Goal: Find specific page/section: Find specific page/section

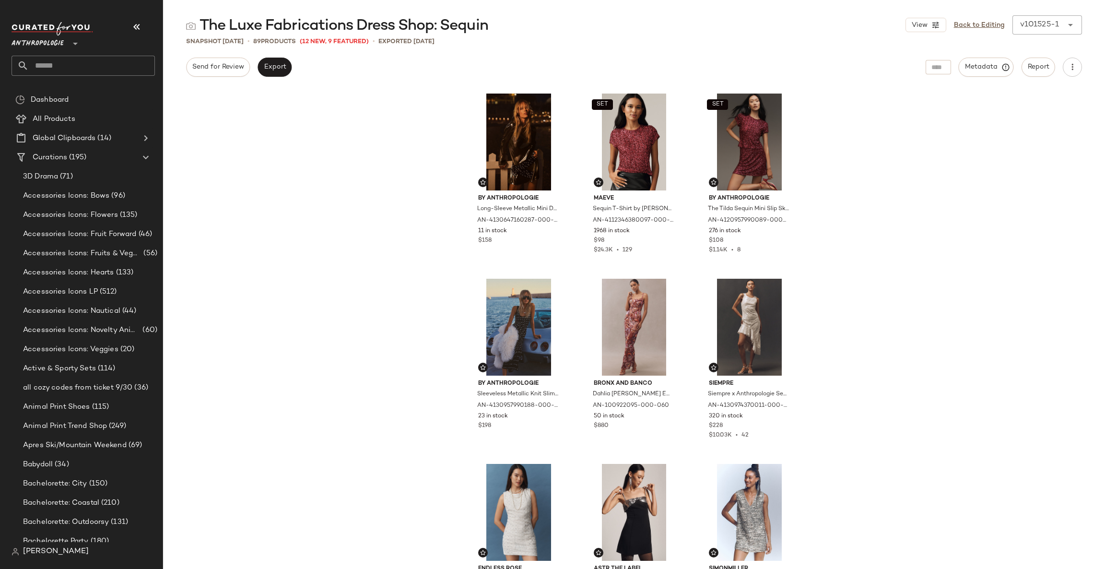
click at [137, 68] on input "text" at bounding box center [92, 66] width 126 height 20
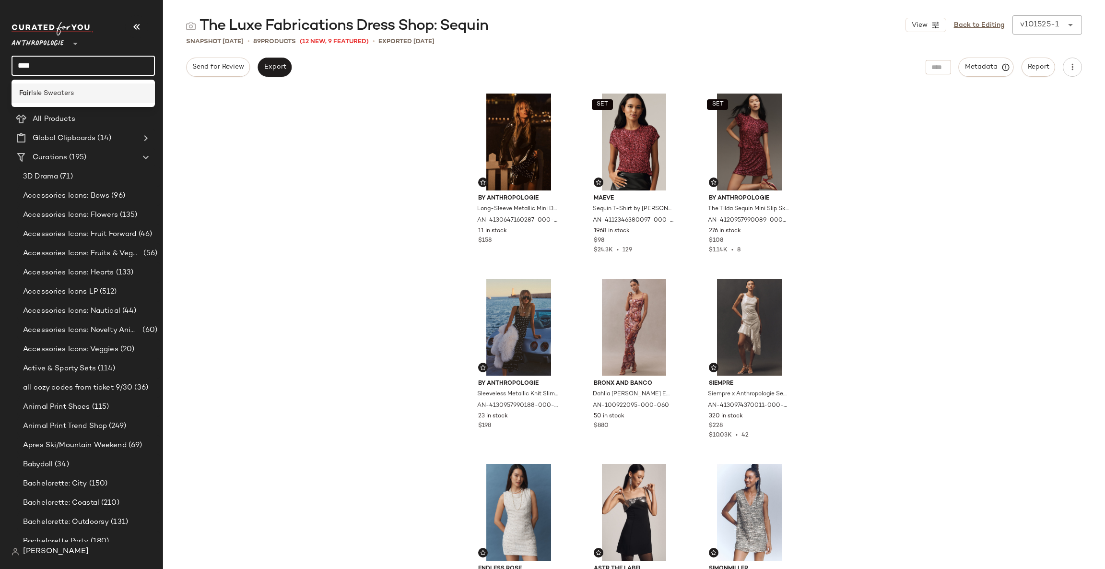
type input "****"
click at [127, 86] on div "Fair Isle Sweaters" at bounding box center [83, 93] width 143 height 20
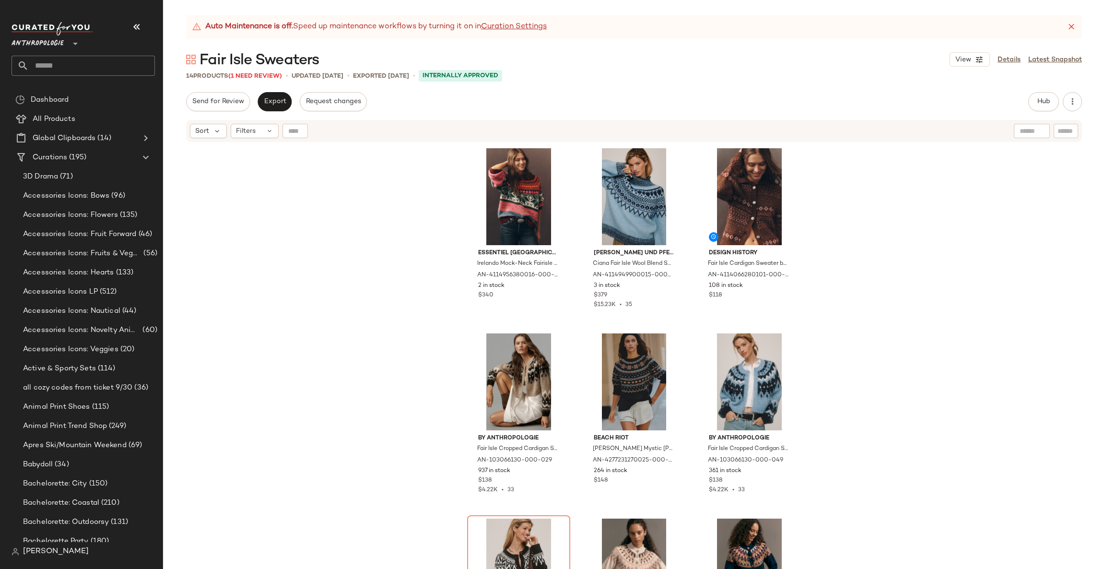
click at [48, 54] on div "Anthropologie **" at bounding box center [83, 49] width 143 height 54
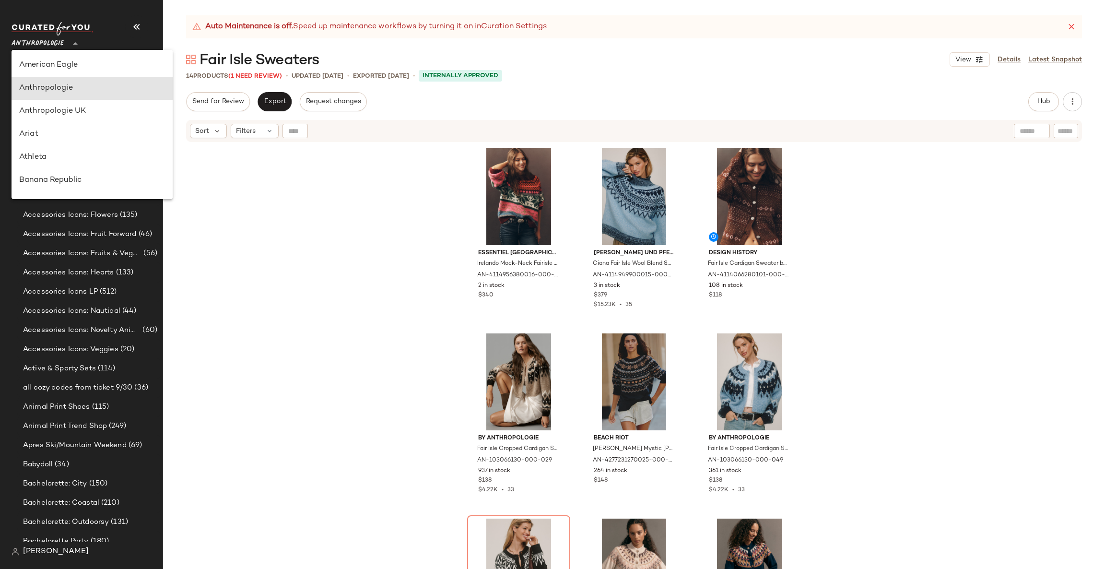
click at [49, 46] on span "Anthropologie" at bounding box center [38, 41] width 52 height 17
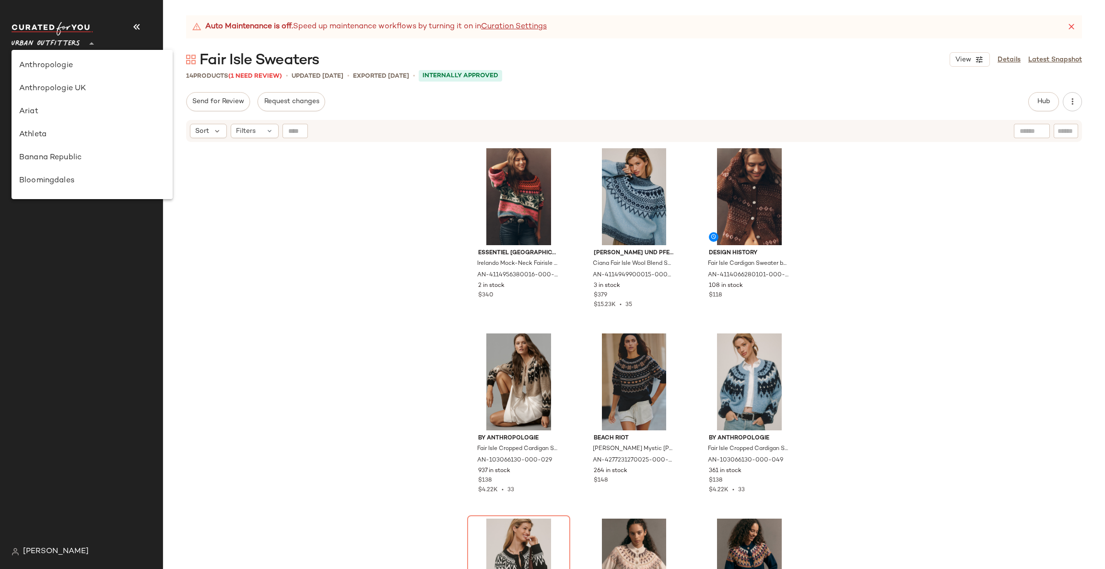
scroll to position [539, 0]
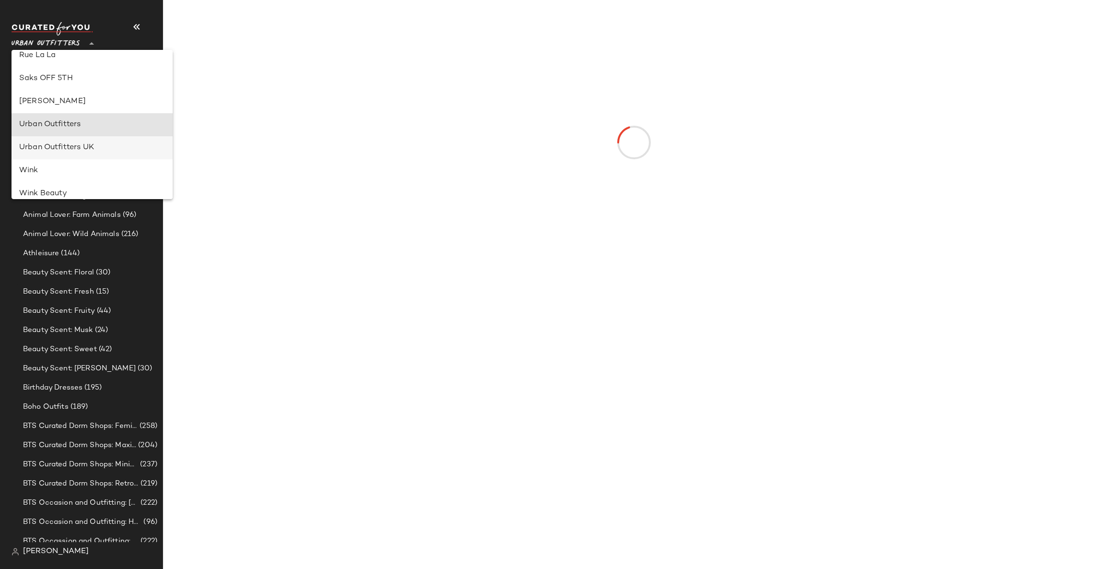
click at [66, 145] on div "Urban Outfitters UK" at bounding box center [92, 148] width 146 height 12
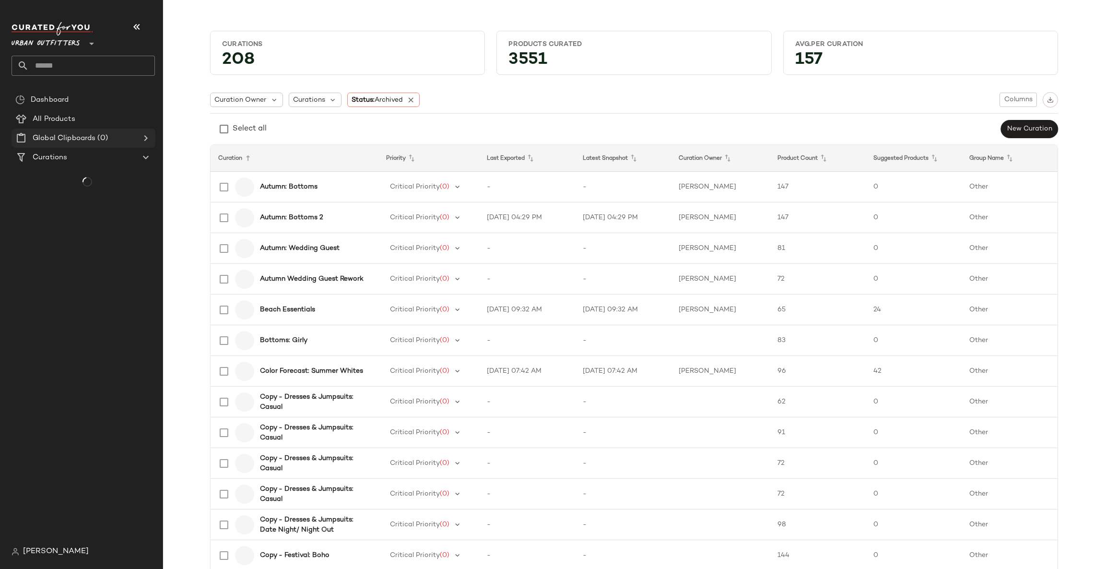
type input "**"
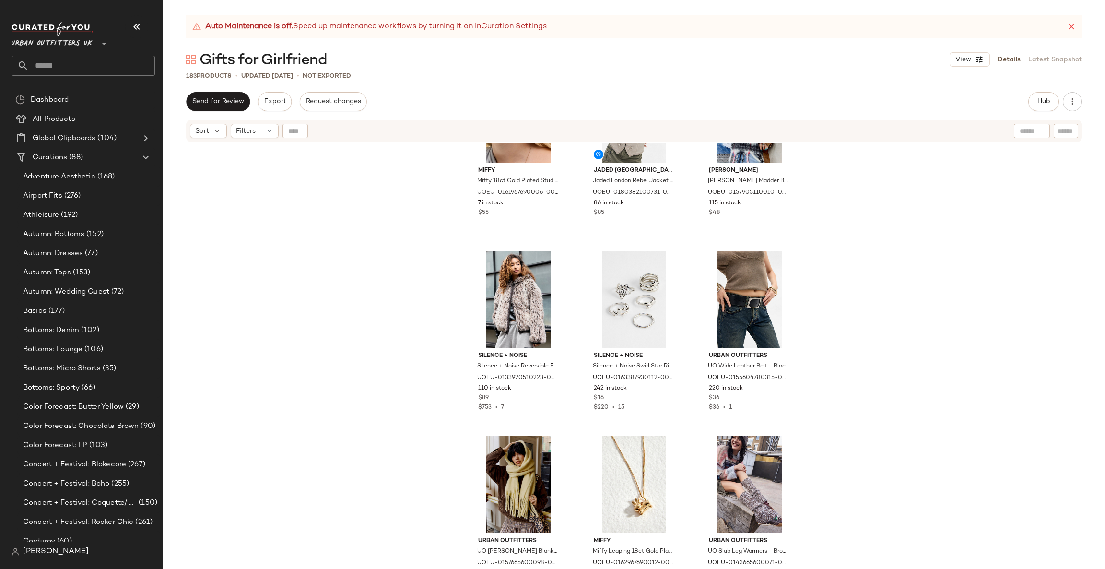
scroll to position [9838, 0]
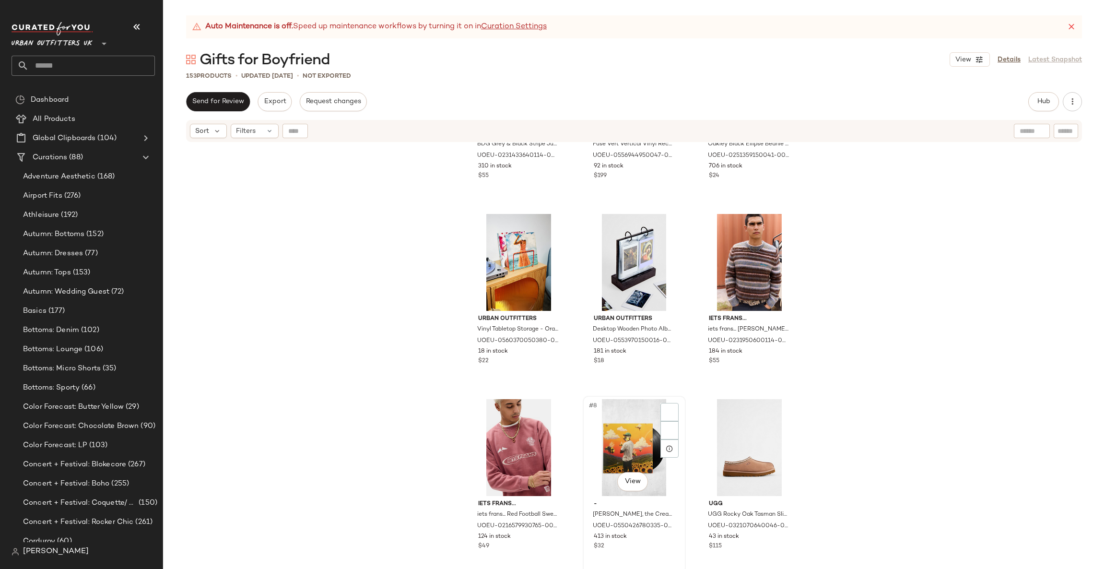
scroll to position [144, 0]
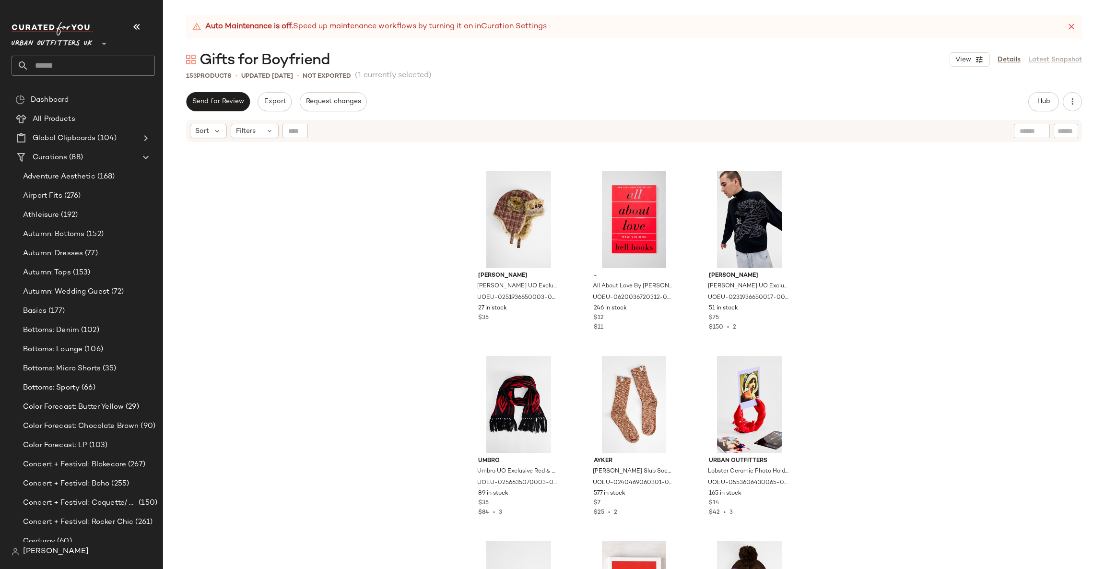
scroll to position [1446, 0]
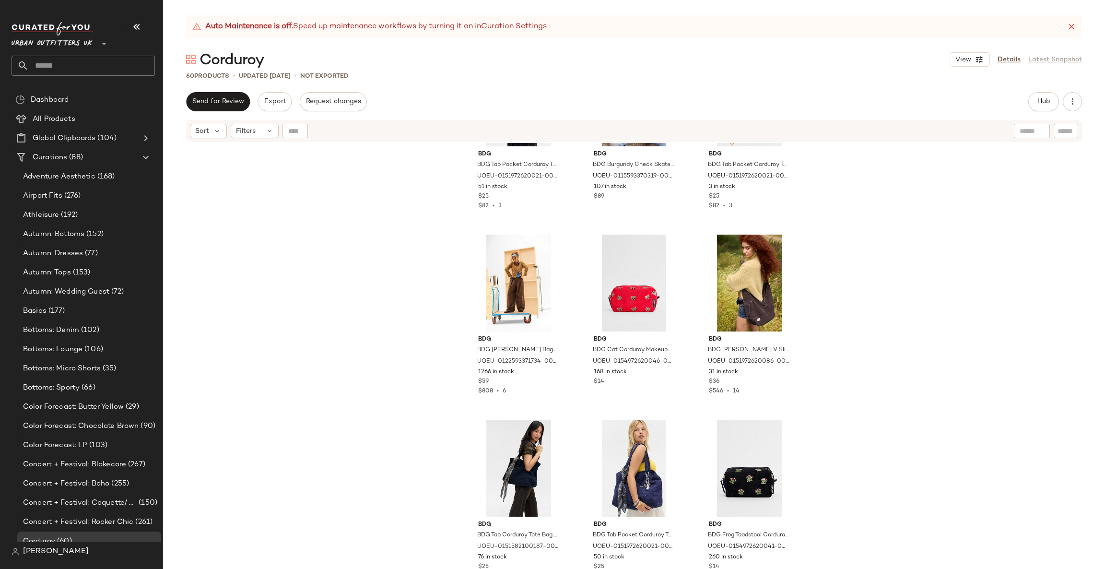
scroll to position [2678, 0]
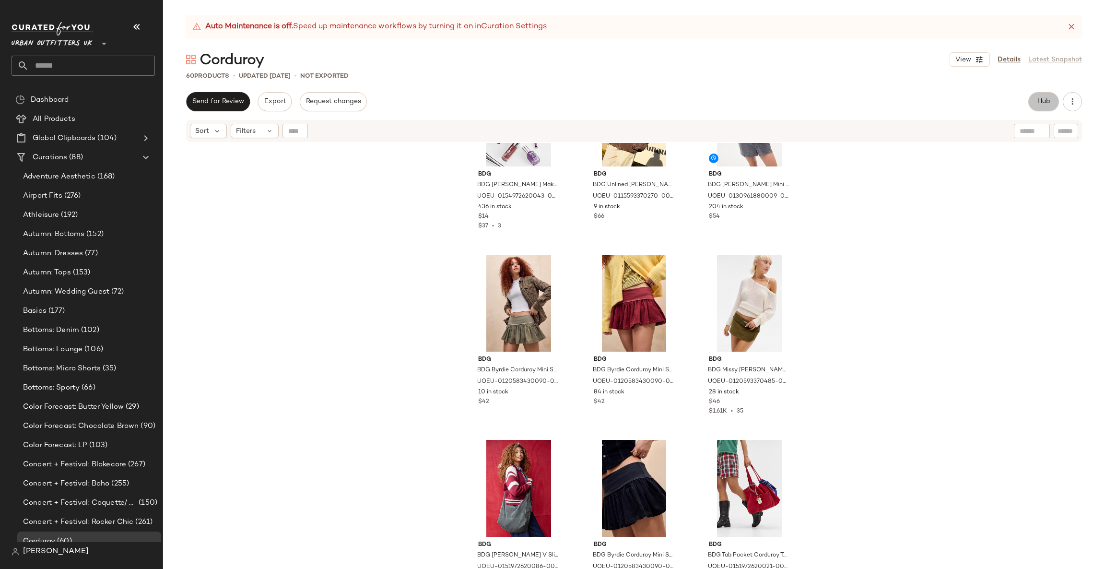
click at [1051, 104] on button "Hub" at bounding box center [1043, 101] width 31 height 19
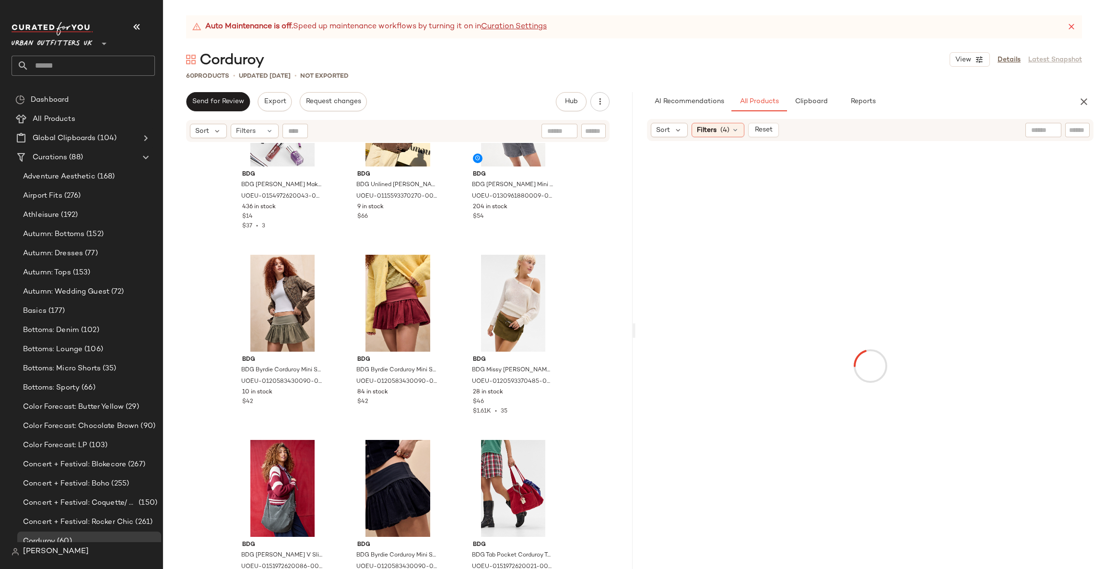
click at [811, 112] on div "AI Recommendations All Products Clipboard Reports Sort Filters (4) Reset" at bounding box center [871, 330] width 470 height 477
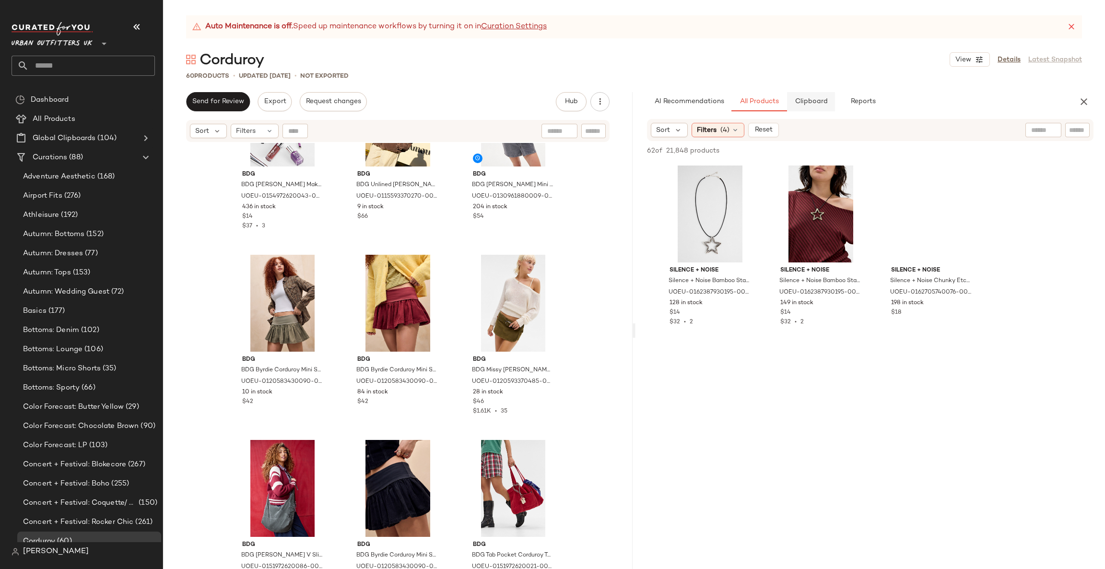
click at [813, 108] on button "Clipboard" at bounding box center [811, 101] width 48 height 19
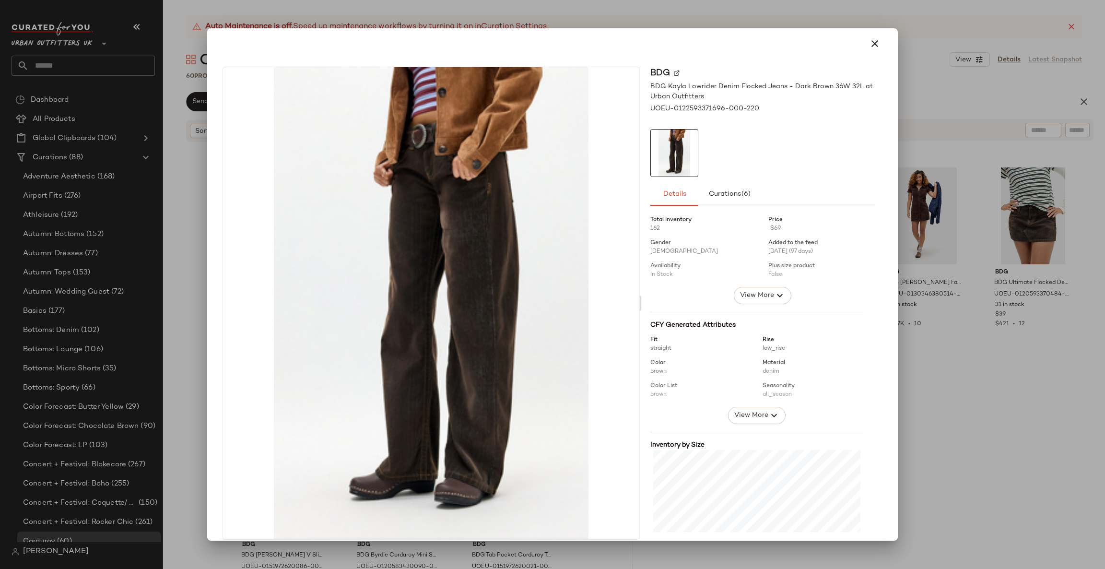
click at [926, 218] on div at bounding box center [552, 284] width 1105 height 569
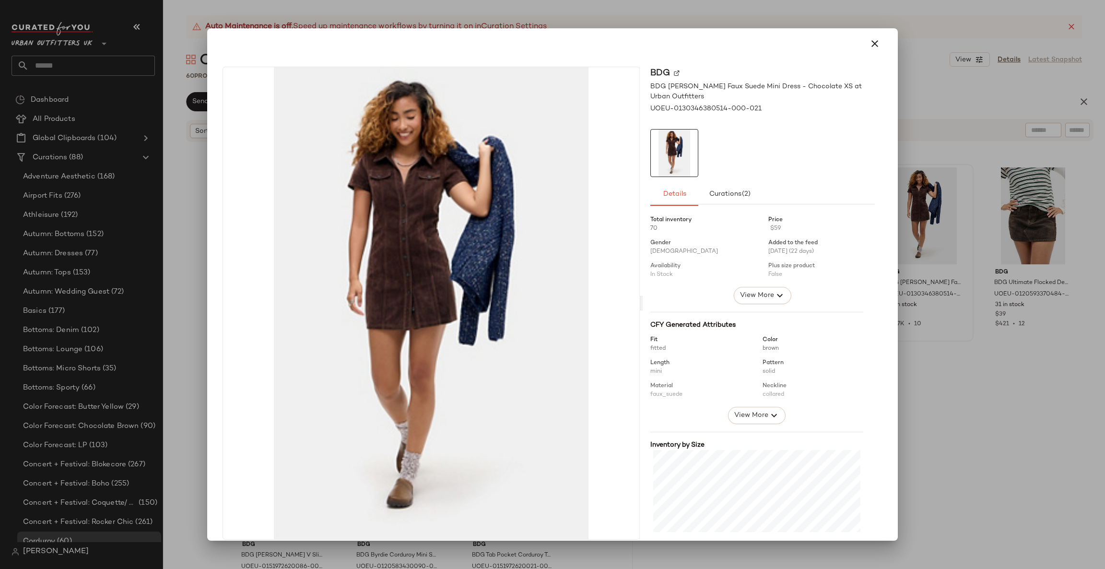
click at [911, 241] on div at bounding box center [552, 284] width 1105 height 569
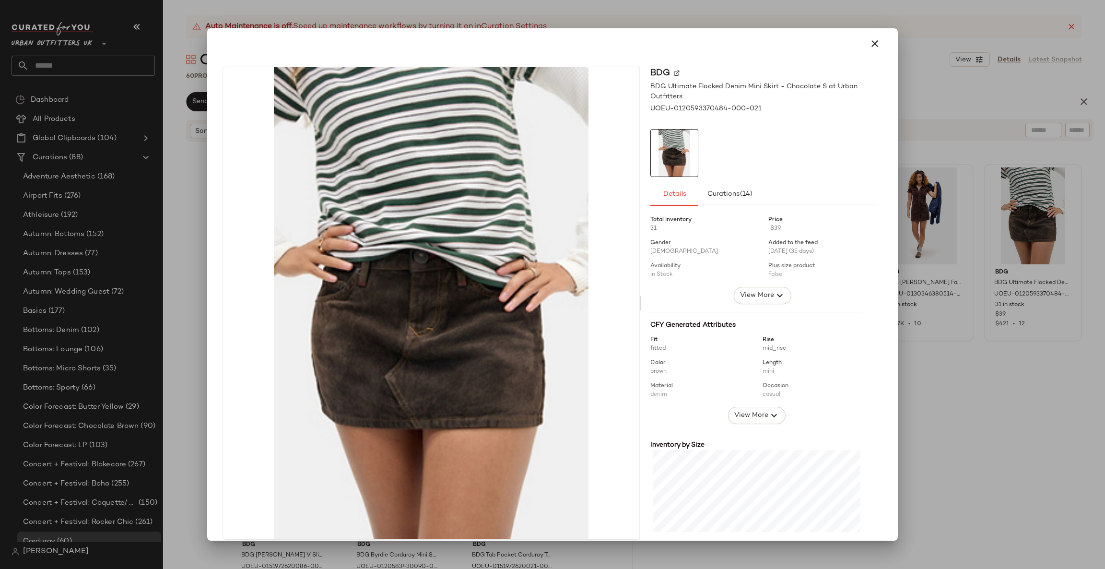
click at [1001, 284] on div at bounding box center [552, 284] width 1105 height 569
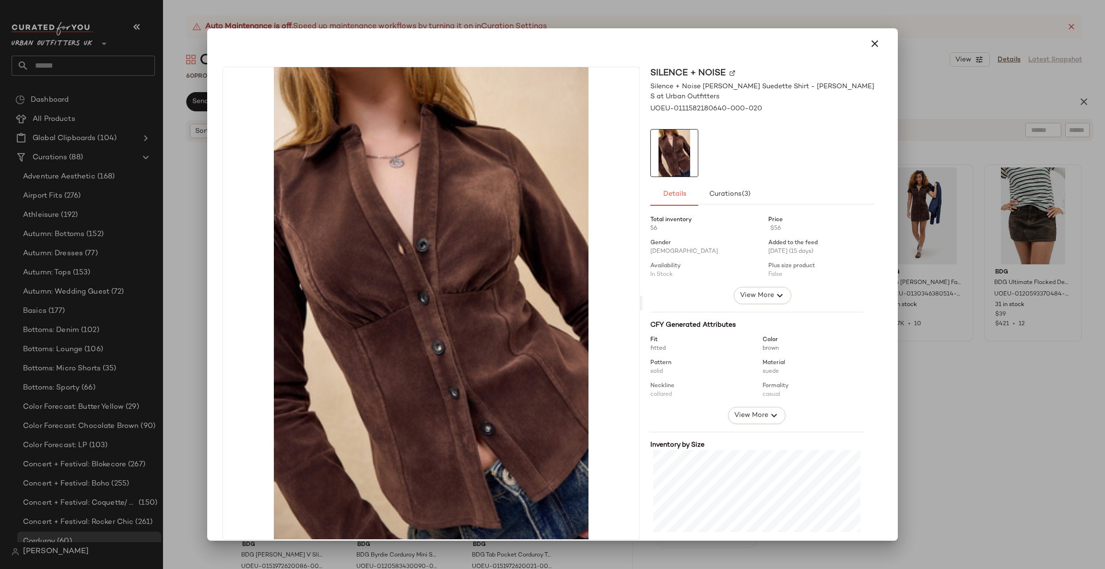
click at [929, 332] on div at bounding box center [552, 284] width 1105 height 569
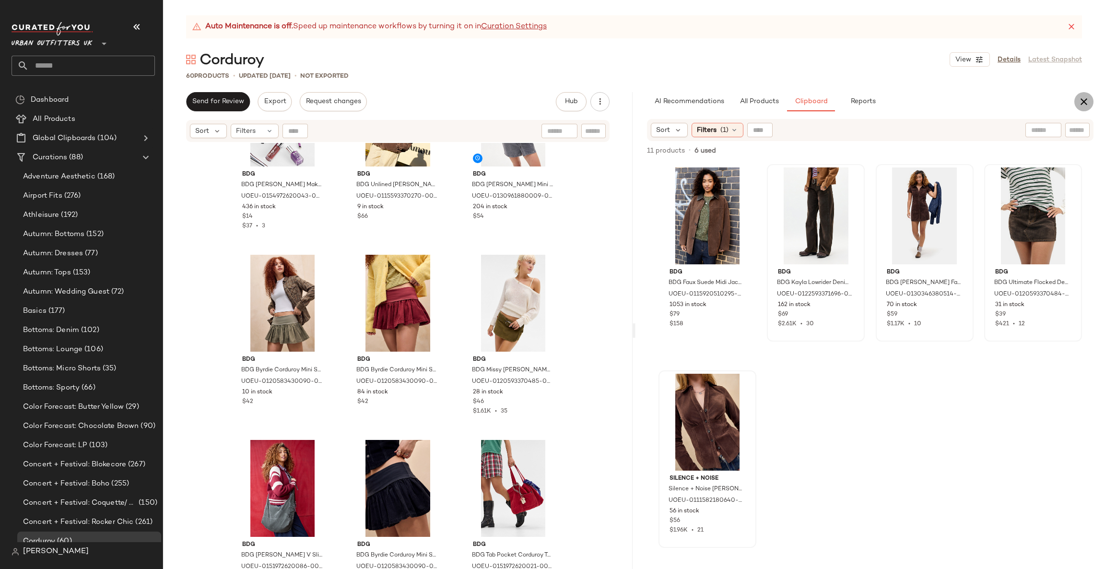
click at [1078, 101] on icon "button" at bounding box center [1084, 102] width 12 height 12
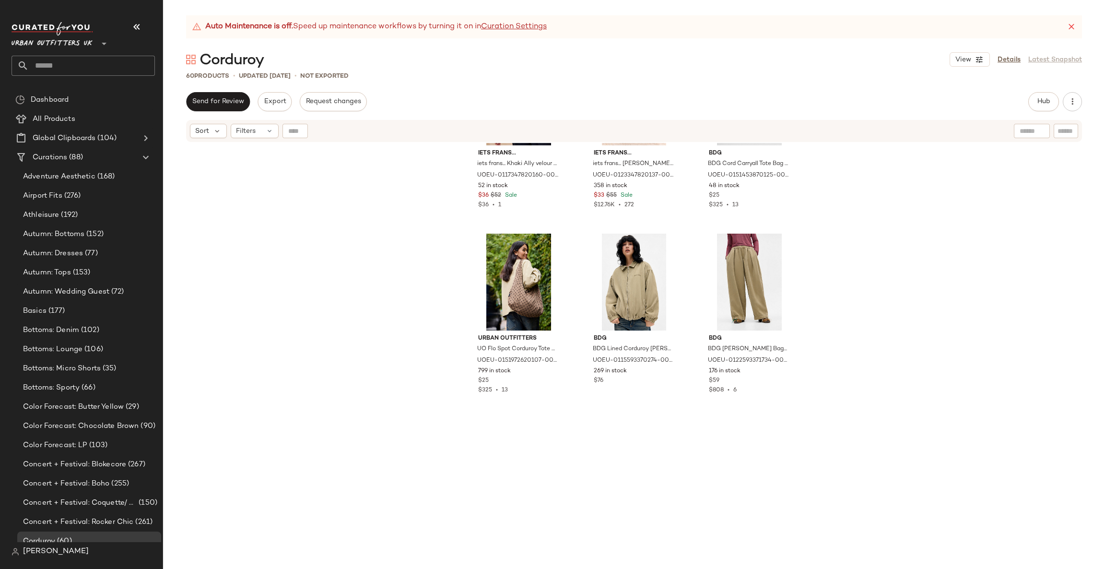
scroll to position [1383, 0]
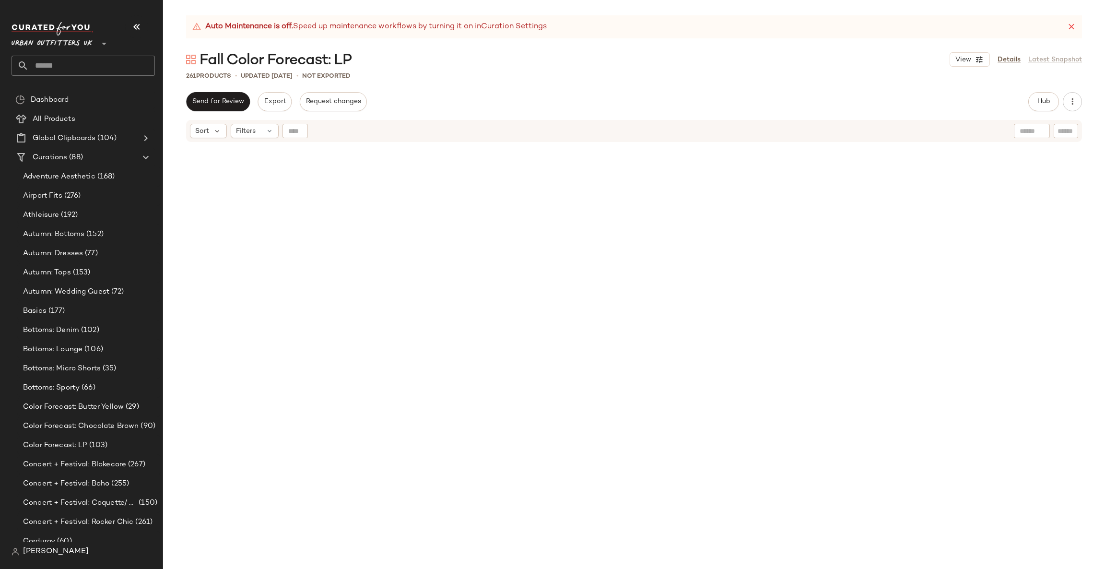
scroll to position [14540, 0]
